Goal: Transaction & Acquisition: Purchase product/service

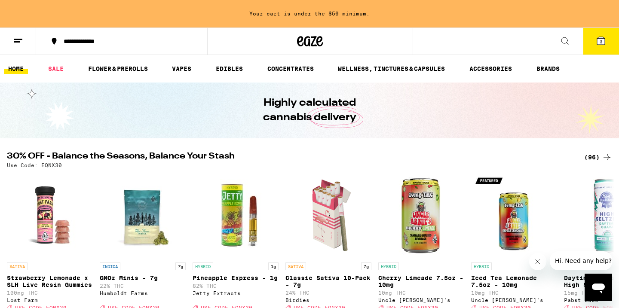
click at [605, 159] on icon at bounding box center [607, 157] width 10 height 10
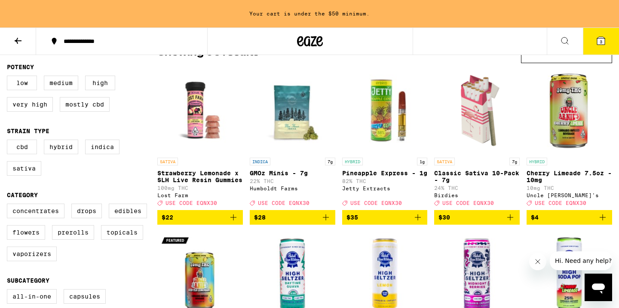
scroll to position [85, 0]
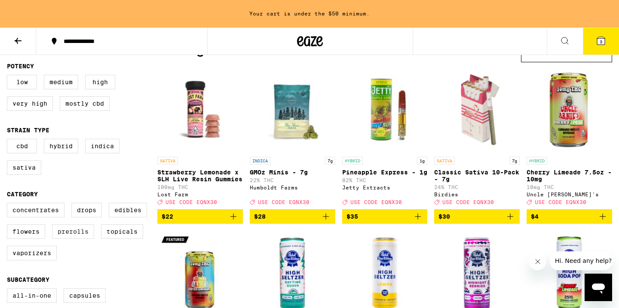
click at [71, 239] on label "Prerolls" at bounding box center [73, 231] width 42 height 15
click at [9, 205] on input "Prerolls" at bounding box center [9, 204] width 0 height 0
checkbox input "true"
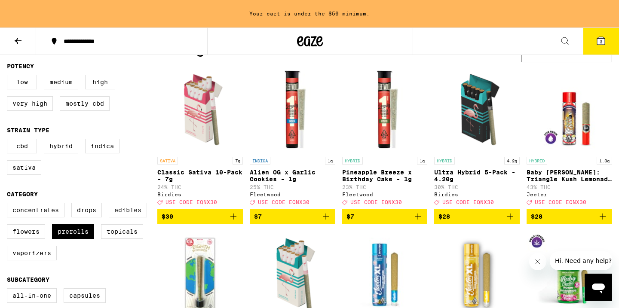
click at [115, 217] on label "Edibles" at bounding box center [128, 210] width 38 height 15
click at [9, 205] on input "Edibles" at bounding box center [9, 204] width 0 height 0
checkbox input "true"
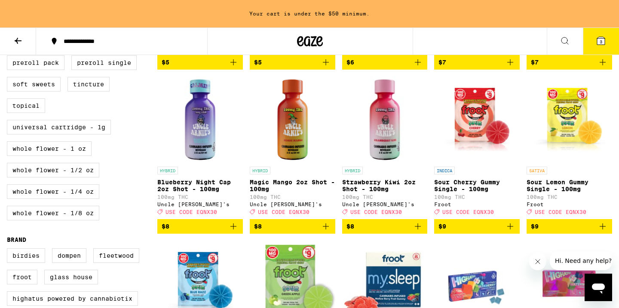
scroll to position [406, 0]
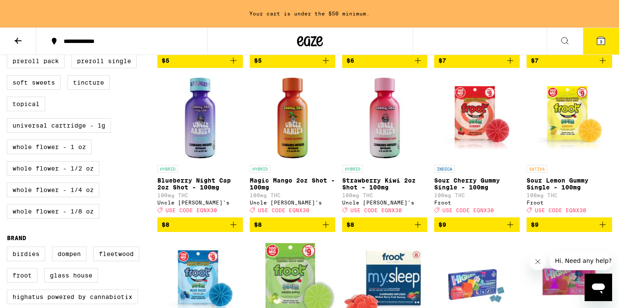
click at [515, 230] on icon "Add to bag" at bounding box center [510, 225] width 10 height 10
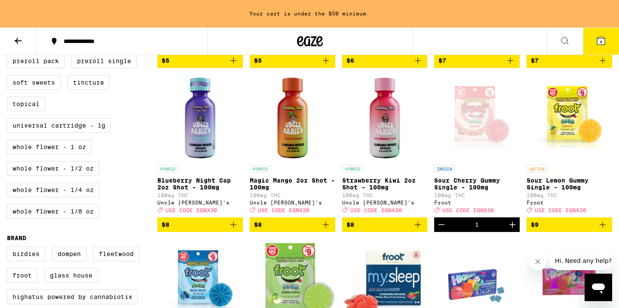
click at [604, 228] on icon "Add to bag" at bounding box center [603, 225] width 6 height 6
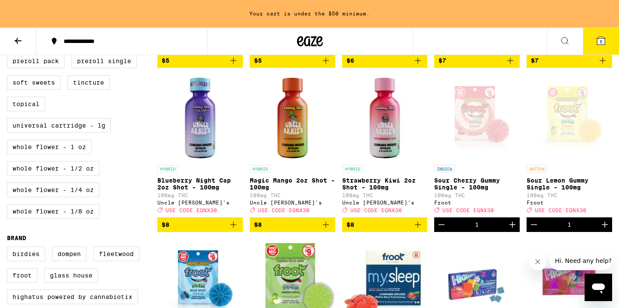
click at [420, 230] on icon "Add to bag" at bounding box center [418, 225] width 10 height 10
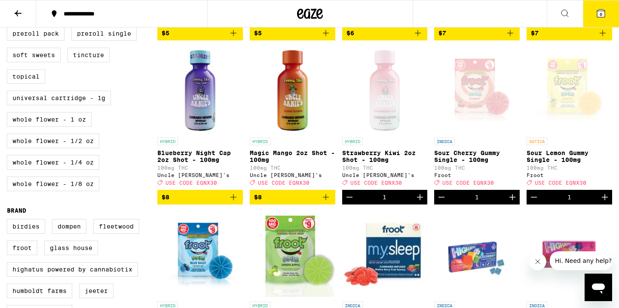
scroll to position [378, 0]
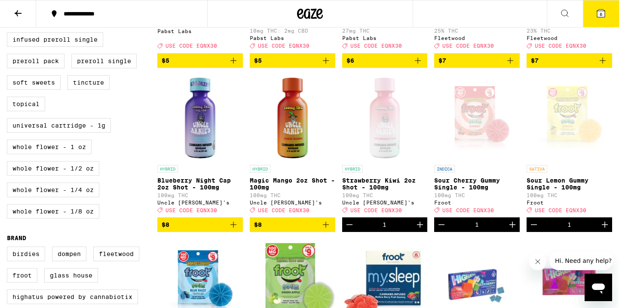
click at [331, 232] on button "$8" at bounding box center [293, 224] width 86 height 15
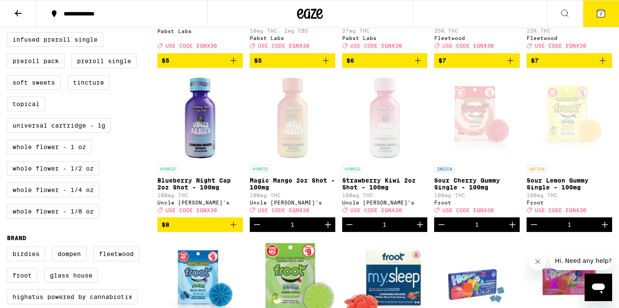
click at [232, 230] on icon "Add to bag" at bounding box center [233, 225] width 10 height 10
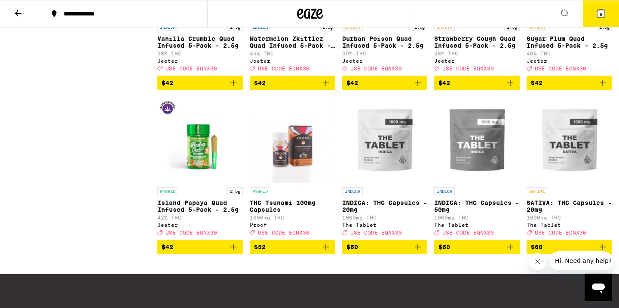
scroll to position [1898, 0]
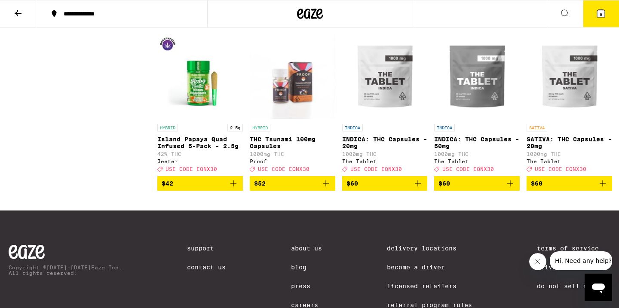
click at [600, 189] on icon "Add to bag" at bounding box center [602, 183] width 10 height 10
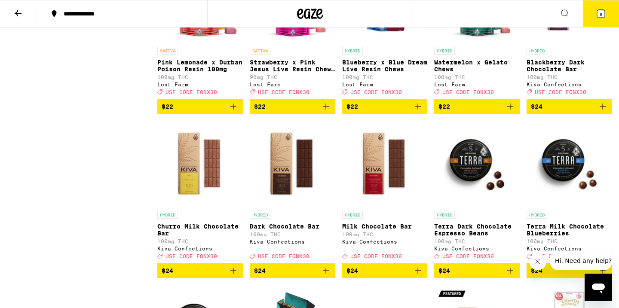
scroll to position [1078, 0]
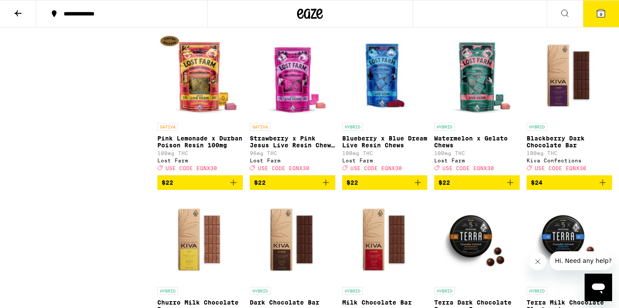
click at [606, 10] on button "9" at bounding box center [601, 13] width 36 height 27
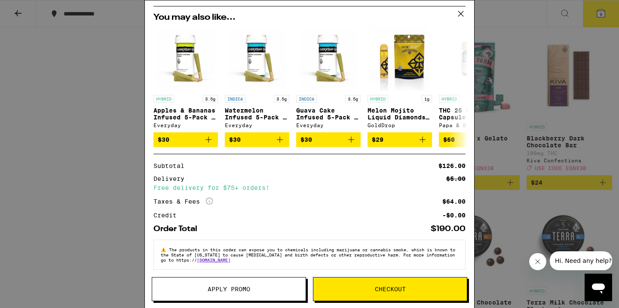
scroll to position [301, 0]
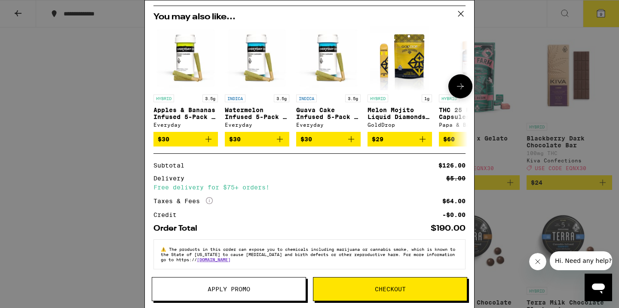
click at [208, 141] on icon "Add to bag" at bounding box center [208, 139] width 6 height 6
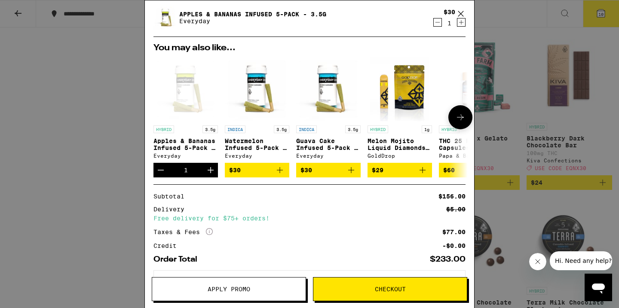
click at [267, 86] on img "Open page for Watermelon Infused 5-Pack - 3.5g from Everyday" at bounding box center [257, 89] width 64 height 64
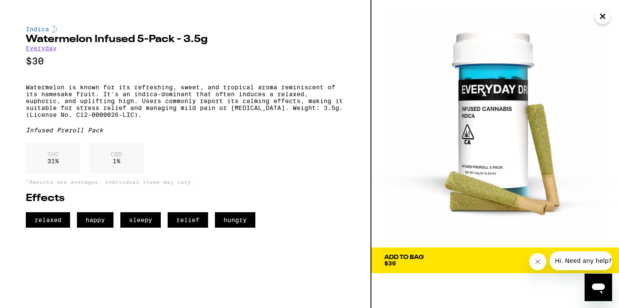
click at [610, 13] on img at bounding box center [495, 124] width 248 height 248
click at [608, 13] on button "Close" at bounding box center [602, 16] width 15 height 15
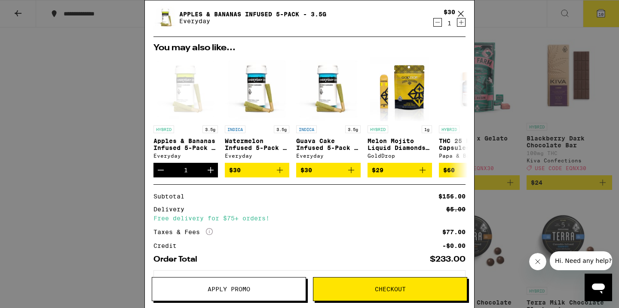
click at [208, 285] on button "Apply Promo" at bounding box center [229, 289] width 154 height 24
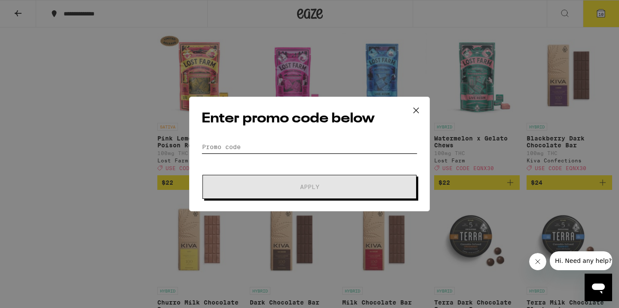
click at [237, 152] on input "Promo Code" at bounding box center [310, 147] width 216 height 13
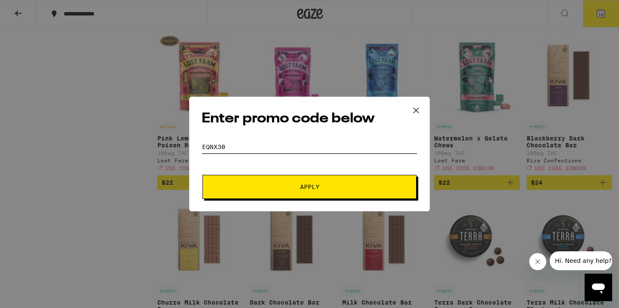
type input "eqnx30"
click at [272, 188] on span "Apply" at bounding box center [309, 187] width 155 height 6
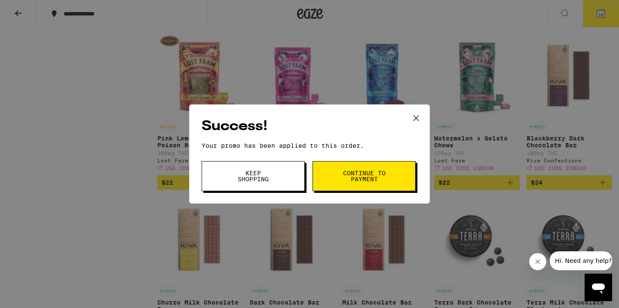
click at [252, 181] on span "Keep Shopping" at bounding box center [253, 176] width 44 height 12
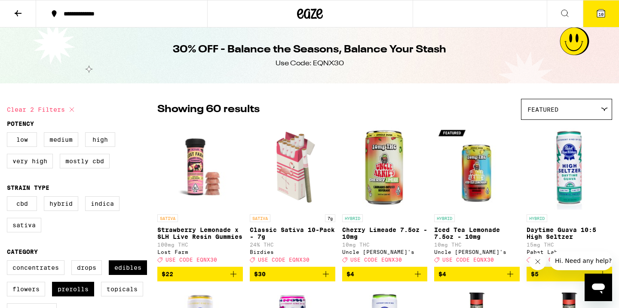
click at [592, 18] on button "10" at bounding box center [601, 13] width 36 height 27
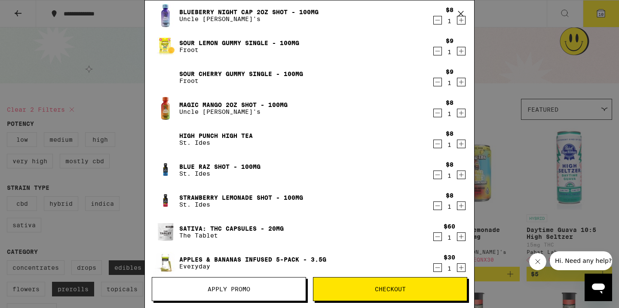
scroll to position [55, 0]
click at [434, 111] on icon "Decrement" at bounding box center [438, 113] width 8 height 10
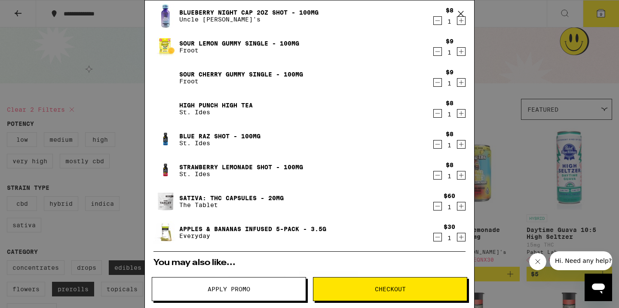
click at [439, 116] on icon "Decrement" at bounding box center [438, 113] width 8 height 10
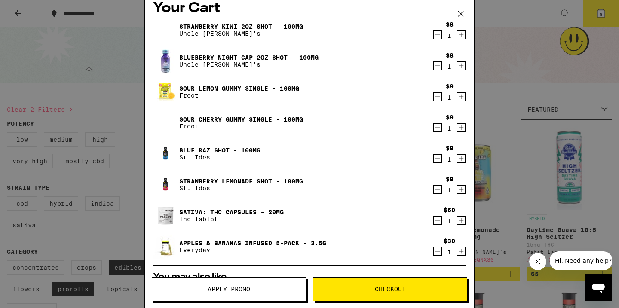
scroll to position [0, 0]
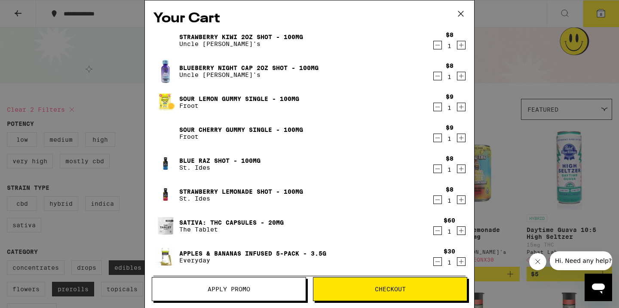
click at [438, 79] on icon "Decrement" at bounding box center [438, 76] width 8 height 10
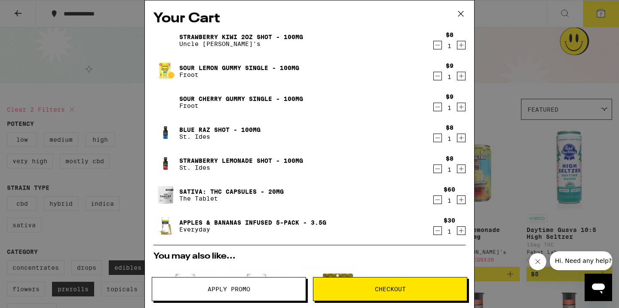
click at [438, 48] on icon "Decrement" at bounding box center [438, 45] width 8 height 10
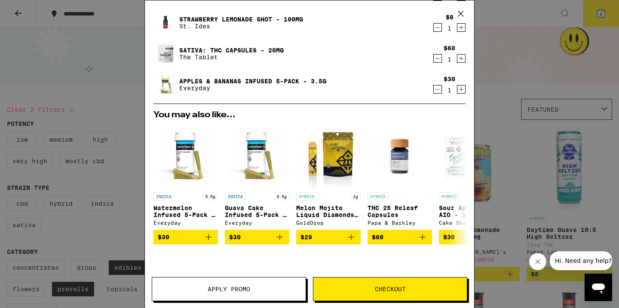
scroll to position [227, 0]
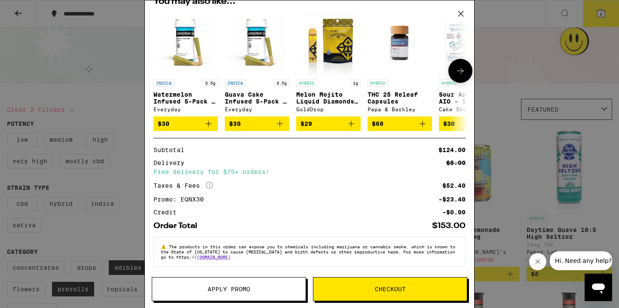
click at [285, 123] on icon "Add to bag" at bounding box center [280, 124] width 10 height 10
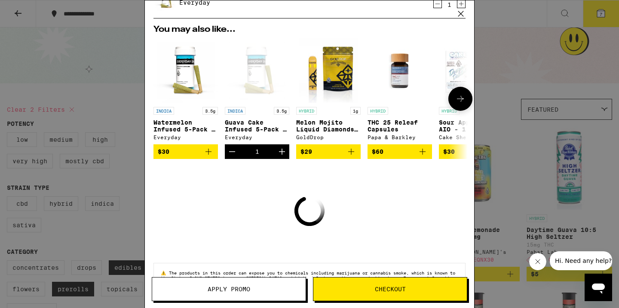
scroll to position [258, 0]
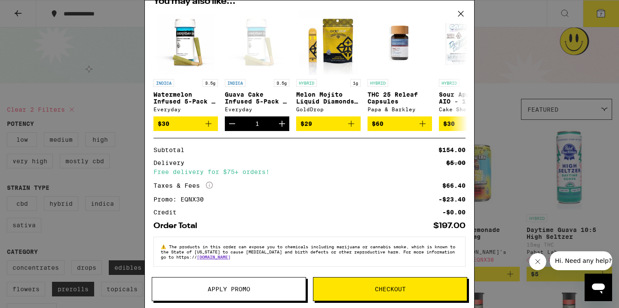
click at [369, 296] on button "Checkout" at bounding box center [390, 289] width 154 height 24
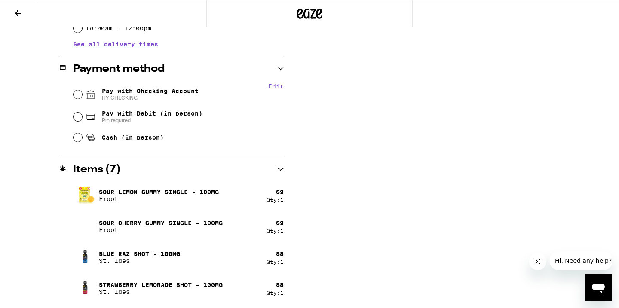
scroll to position [237, 0]
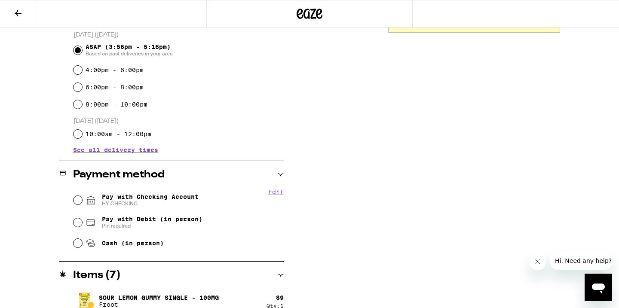
click at [17, 9] on icon at bounding box center [18, 13] width 10 height 10
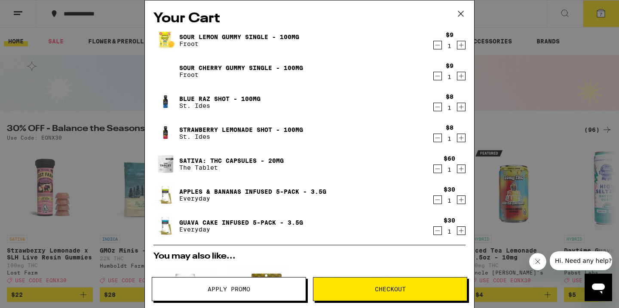
click at [397, 285] on button "Checkout" at bounding box center [390, 289] width 154 height 24
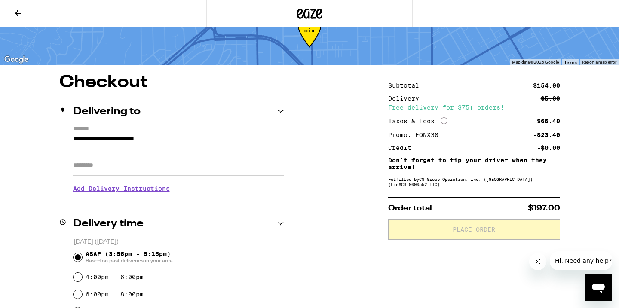
scroll to position [87, 0]
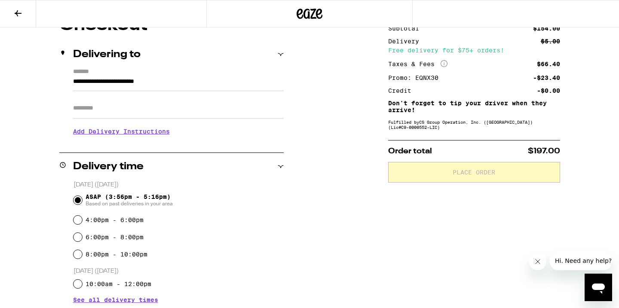
click at [128, 106] on input "Apt/Suite" at bounding box center [178, 108] width 211 height 21
type input "*****"
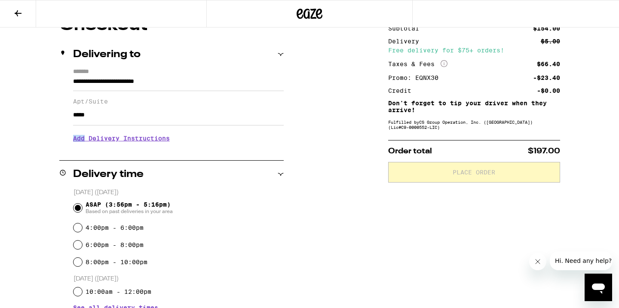
click at [135, 134] on h3 "Add Delivery Instructions" at bounding box center [178, 139] width 211 height 20
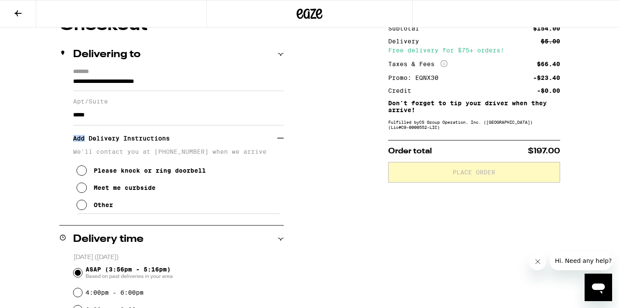
click at [126, 190] on div "Meet me curbside" at bounding box center [125, 187] width 62 height 7
click at [126, 179] on button "Please knock or ring doorbell" at bounding box center [141, 170] width 129 height 17
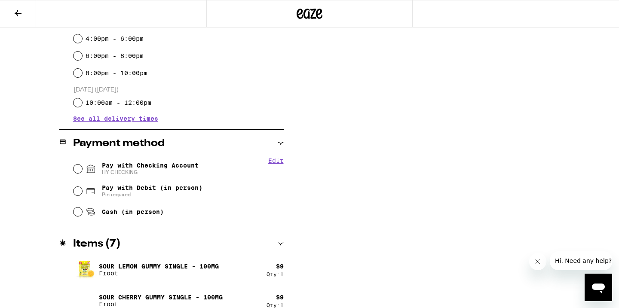
scroll to position [377, 0]
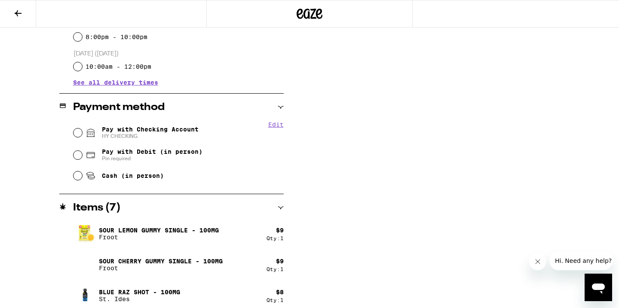
click at [144, 132] on span "Pay with Checking Account HY CHECKING" at bounding box center [150, 133] width 97 height 14
click at [82, 132] on input "Pay with Checking Account HY CHECKING" at bounding box center [77, 133] width 9 height 9
radio input "true"
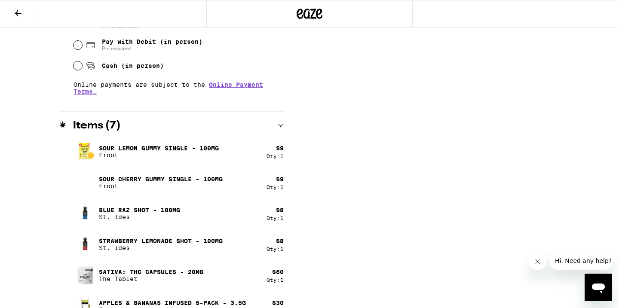
scroll to position [536, 0]
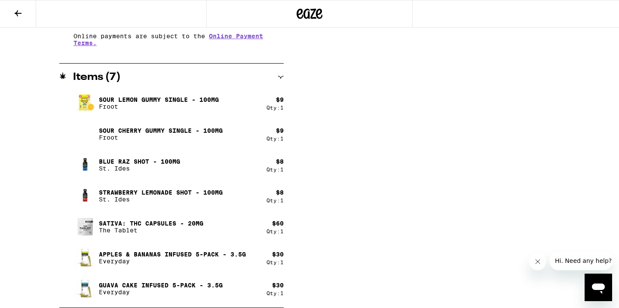
click at [165, 268] on div "Apples & Bananas Infused 5-Pack - 3.5g Everyday" at bounding box center [169, 258] width 193 height 24
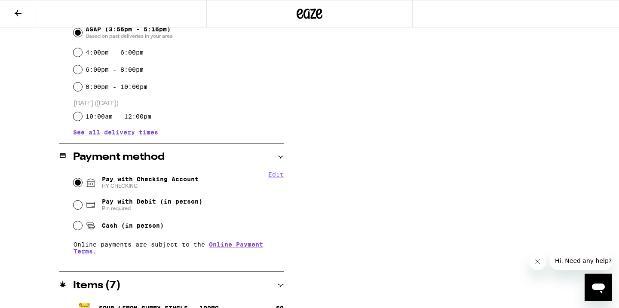
scroll to position [0, 0]
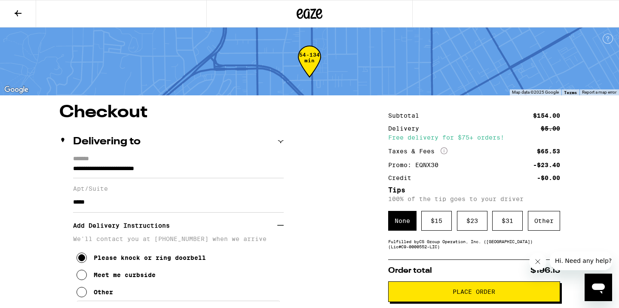
click at [16, 10] on icon at bounding box center [18, 13] width 10 height 10
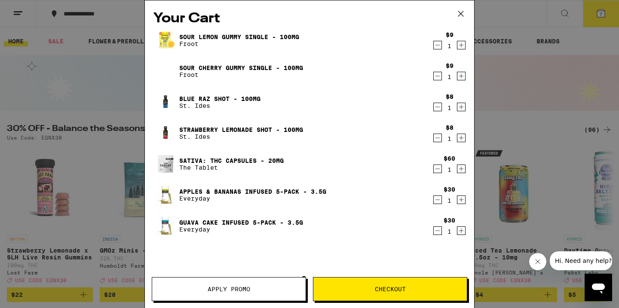
click at [436, 233] on icon "Decrement" at bounding box center [438, 231] width 8 height 10
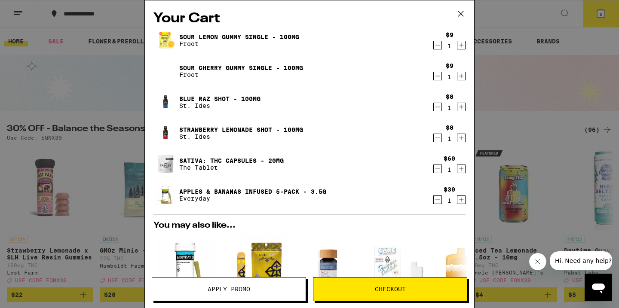
click at [394, 288] on span "Checkout" at bounding box center [390, 289] width 31 height 6
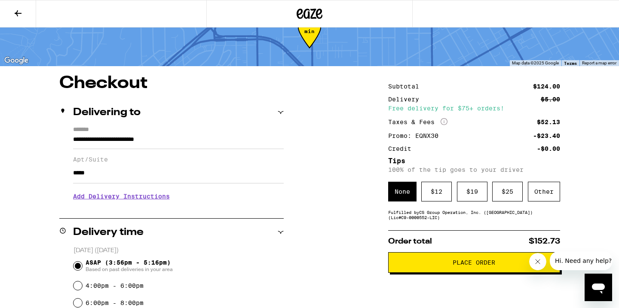
scroll to position [42, 0]
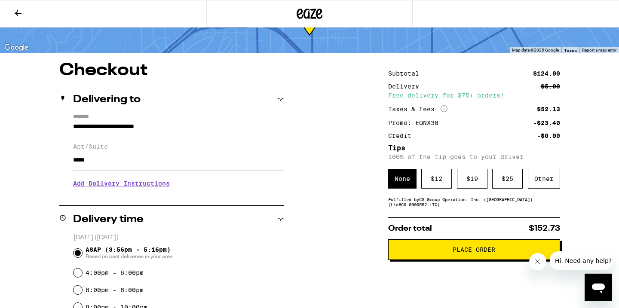
click at [459, 245] on button "Place Order" at bounding box center [474, 249] width 172 height 21
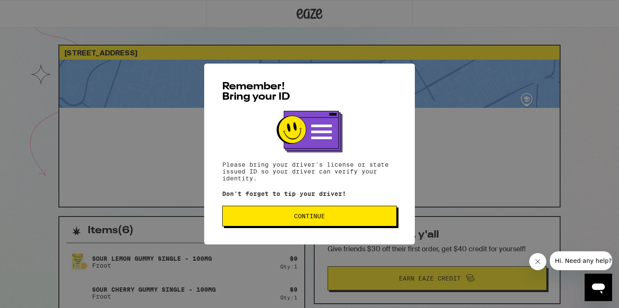
click at [310, 214] on span "Continue" at bounding box center [309, 216] width 31 height 6
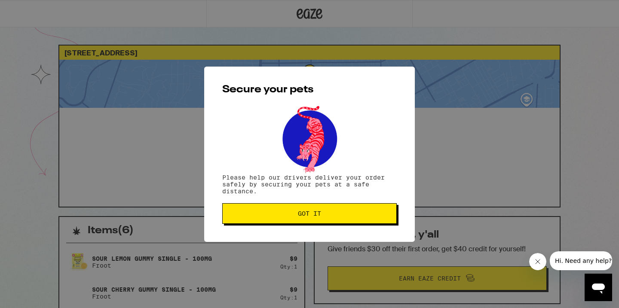
click at [310, 214] on span "Got it" at bounding box center [309, 214] width 23 height 6
